Goal: Transaction & Acquisition: Purchase product/service

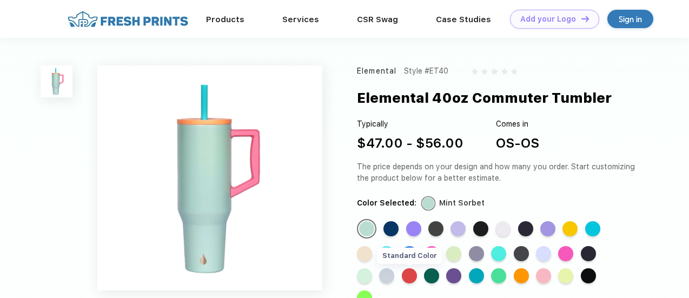
click at [414, 272] on div "Standard Color" at bounding box center [409, 275] width 15 height 15
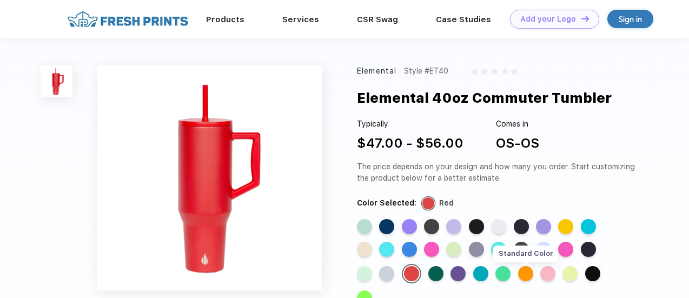
click at [527, 271] on div "Standard Color" at bounding box center [525, 273] width 15 height 15
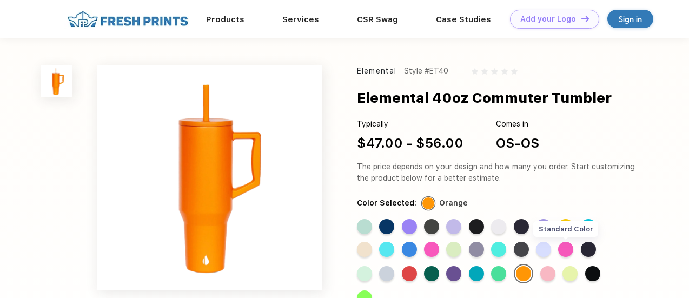
click at [568, 247] on div "Standard Color" at bounding box center [565, 249] width 15 height 15
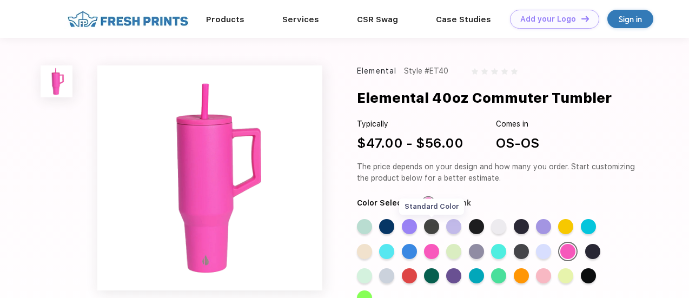
click at [433, 220] on div "Standard Color" at bounding box center [431, 226] width 15 height 15
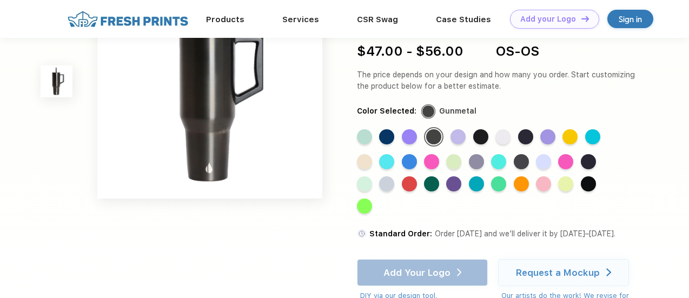
scroll to position [53, 0]
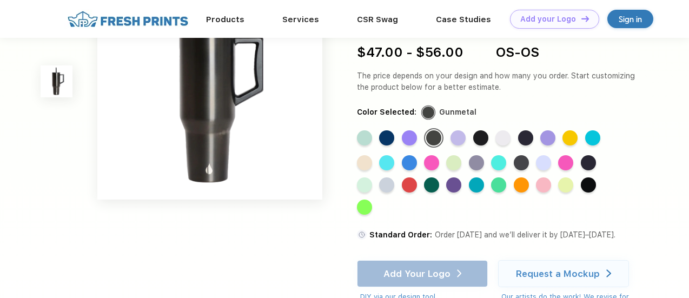
click at [361, 152] on div "Standard Color Standard Color Standard Color Standard Color Standard Color Stan…" at bounding box center [490, 175] width 267 height 94
click at [367, 133] on div "Standard Color" at bounding box center [364, 137] width 15 height 15
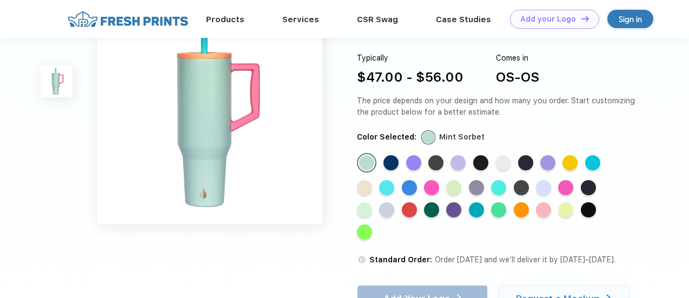
scroll to position [0, 0]
